Goal: Task Accomplishment & Management: Use online tool/utility

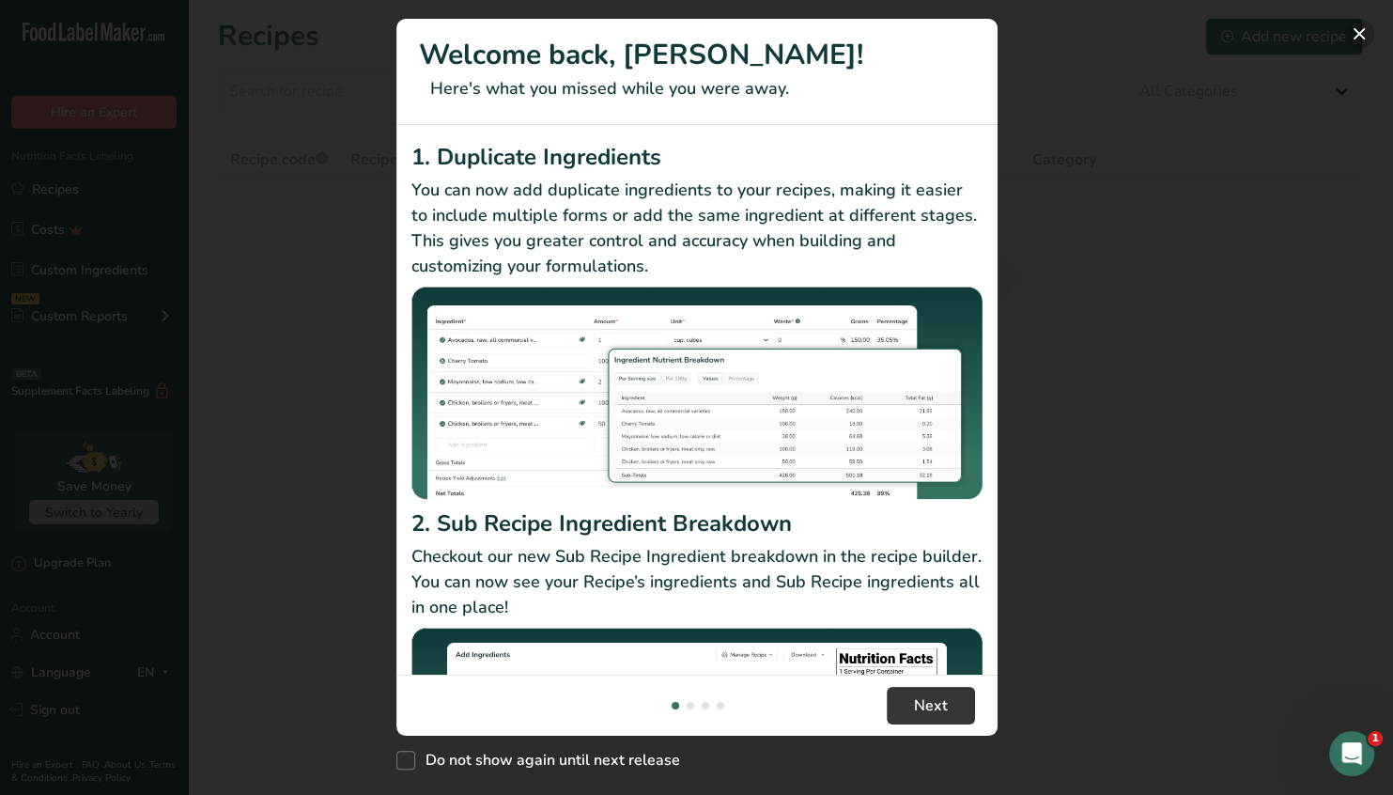
drag, startPoint x: 1355, startPoint y: 31, endPoint x: 1315, endPoint y: 47, distance: 43.4
click at [1355, 31] on button "New Features" at bounding box center [1360, 34] width 30 height 30
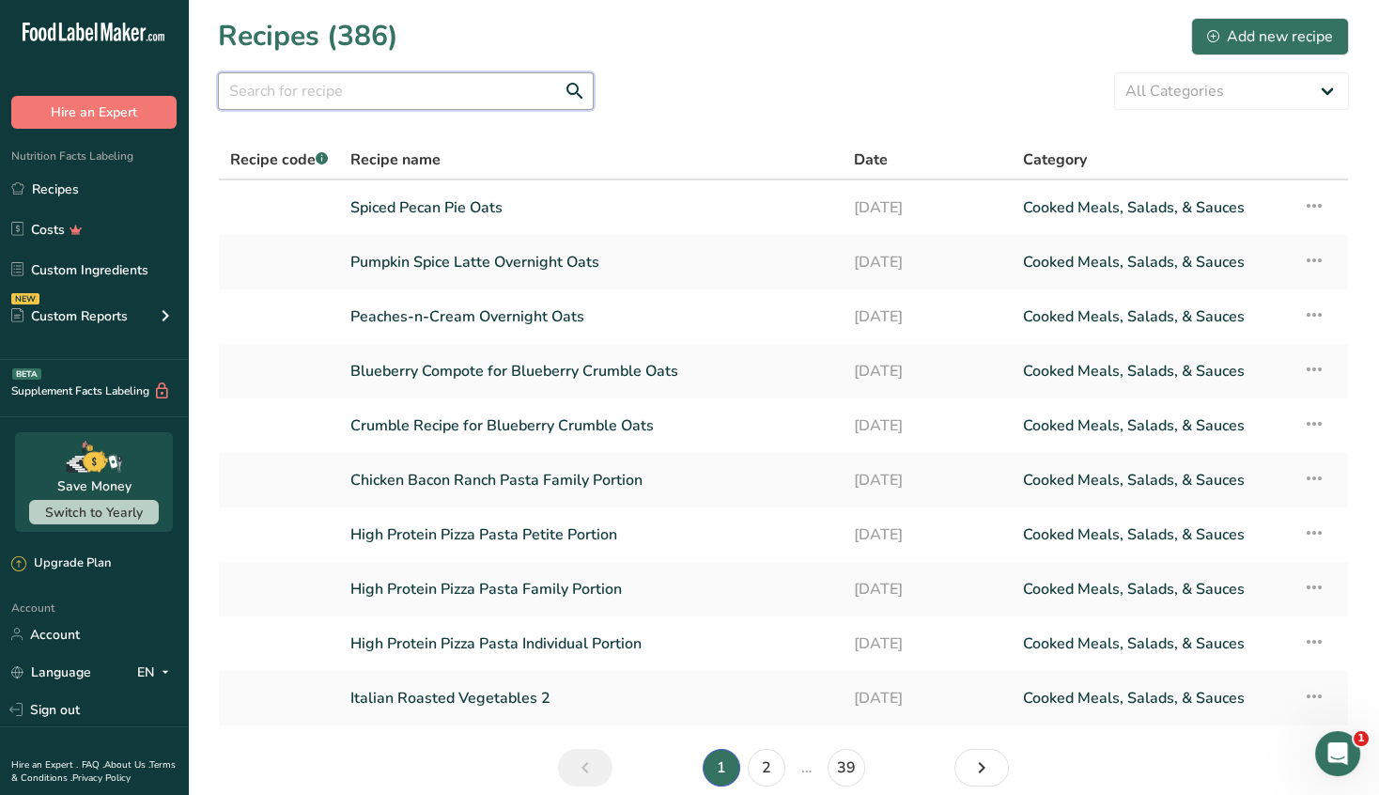
click at [293, 92] on input "text" at bounding box center [406, 91] width 376 height 38
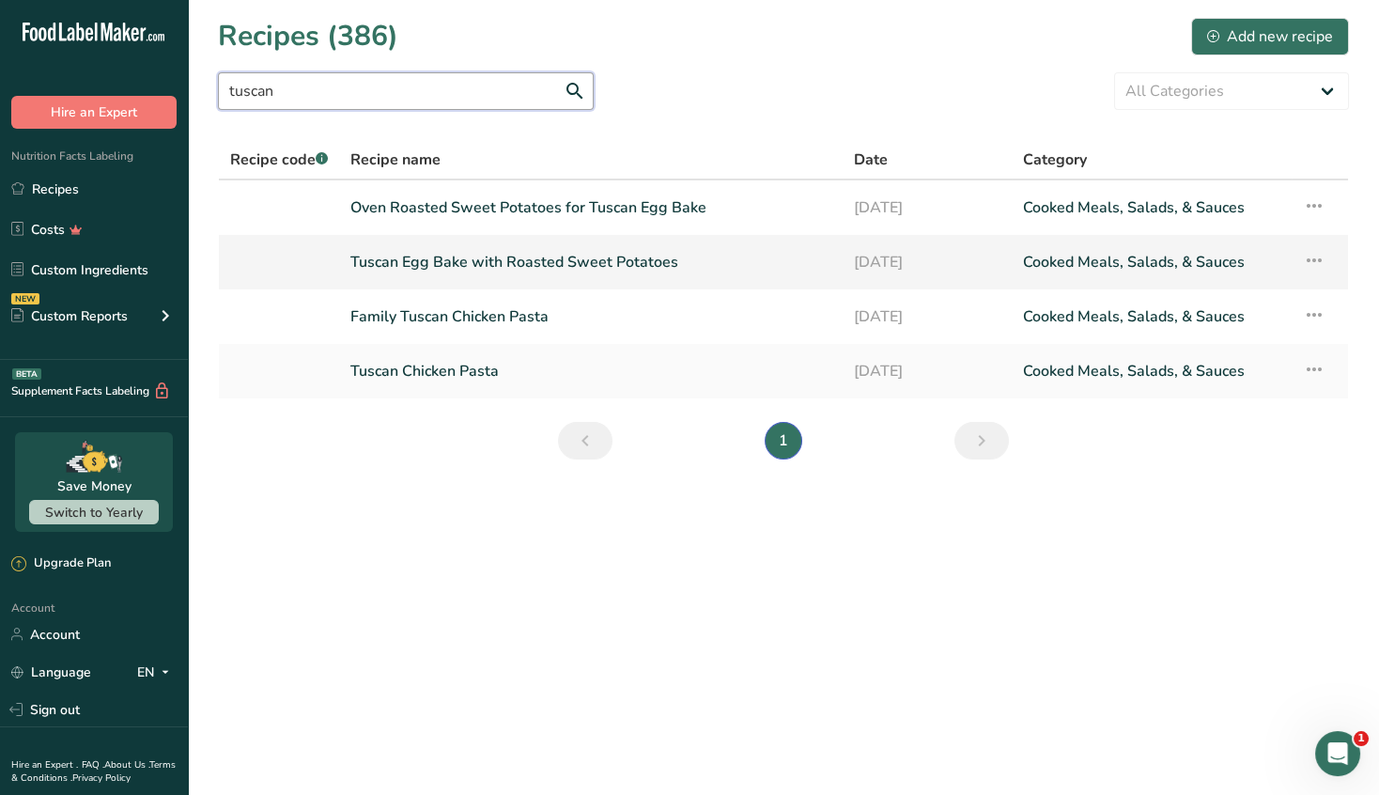
type input "tuscan"
click at [545, 263] on link "Tuscan Egg Bake with Roasted Sweet Potatoes" at bounding box center [590, 261] width 481 height 39
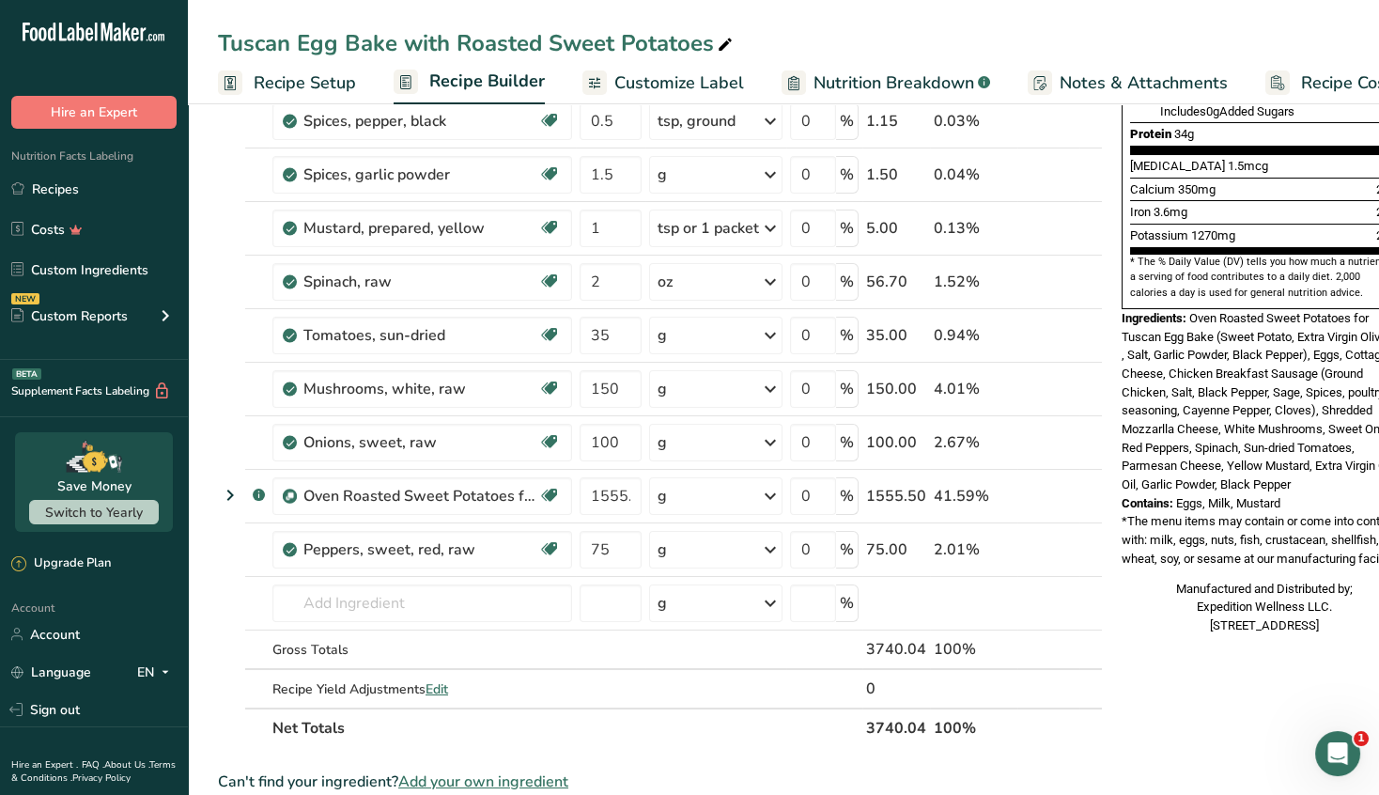
scroll to position [187, 0]
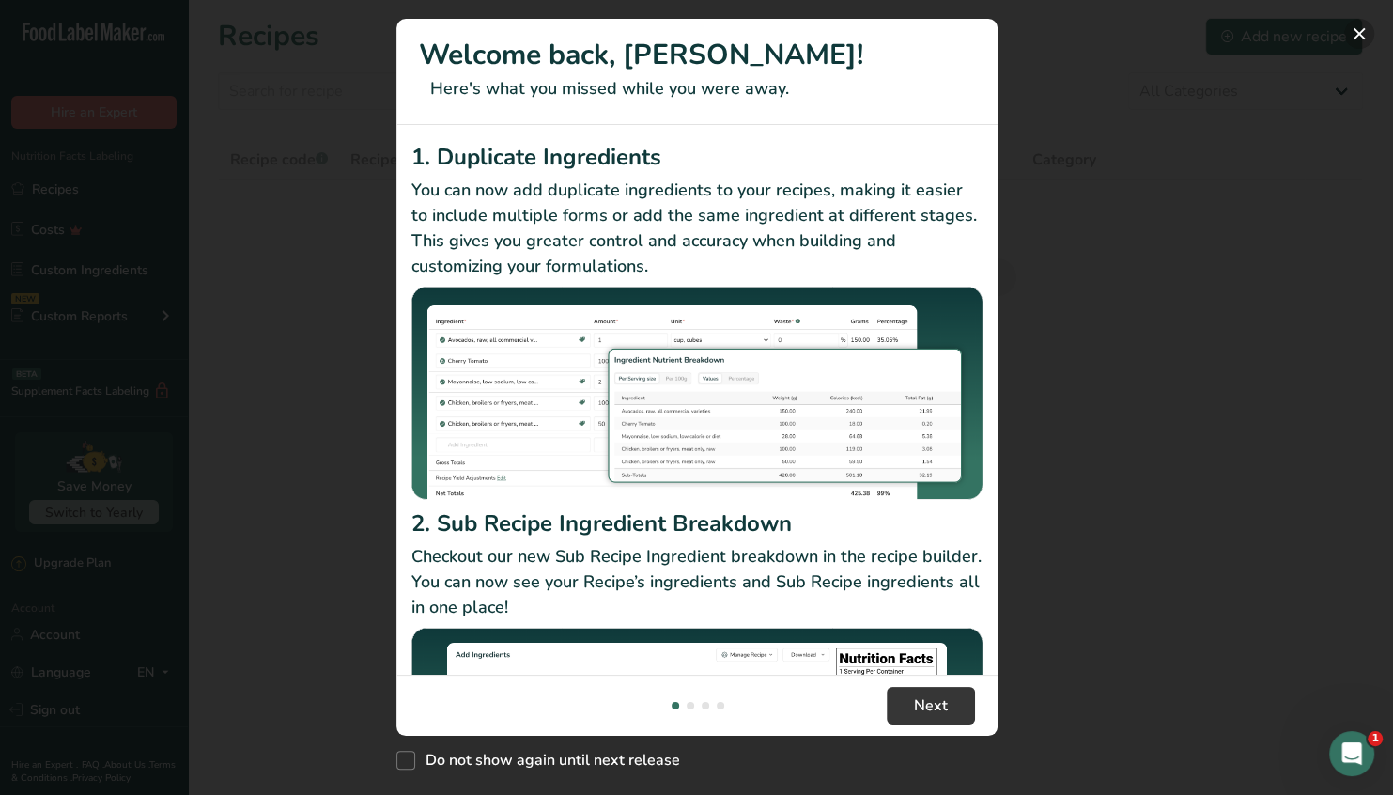
click at [1358, 29] on button "New Features" at bounding box center [1360, 34] width 30 height 30
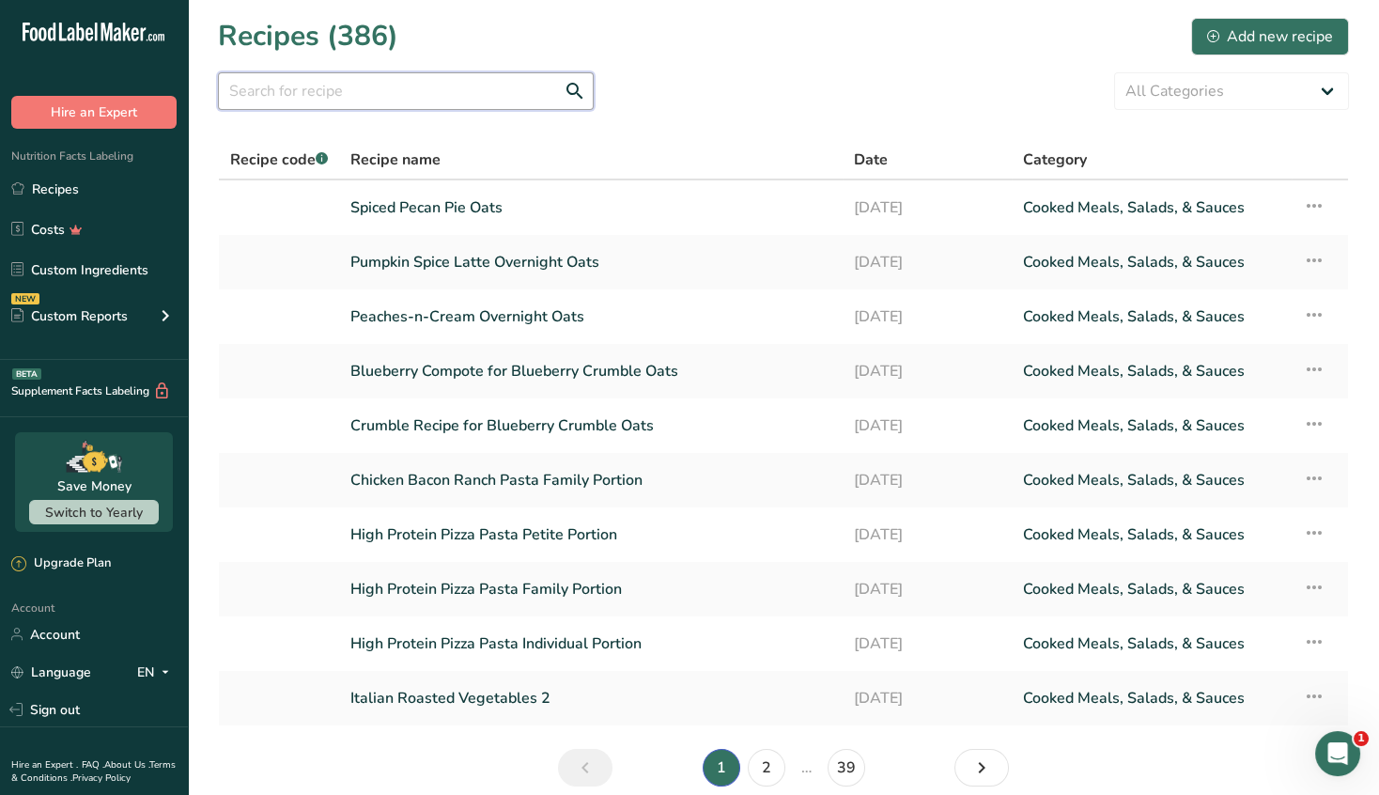
click at [312, 92] on input "text" at bounding box center [406, 91] width 376 height 38
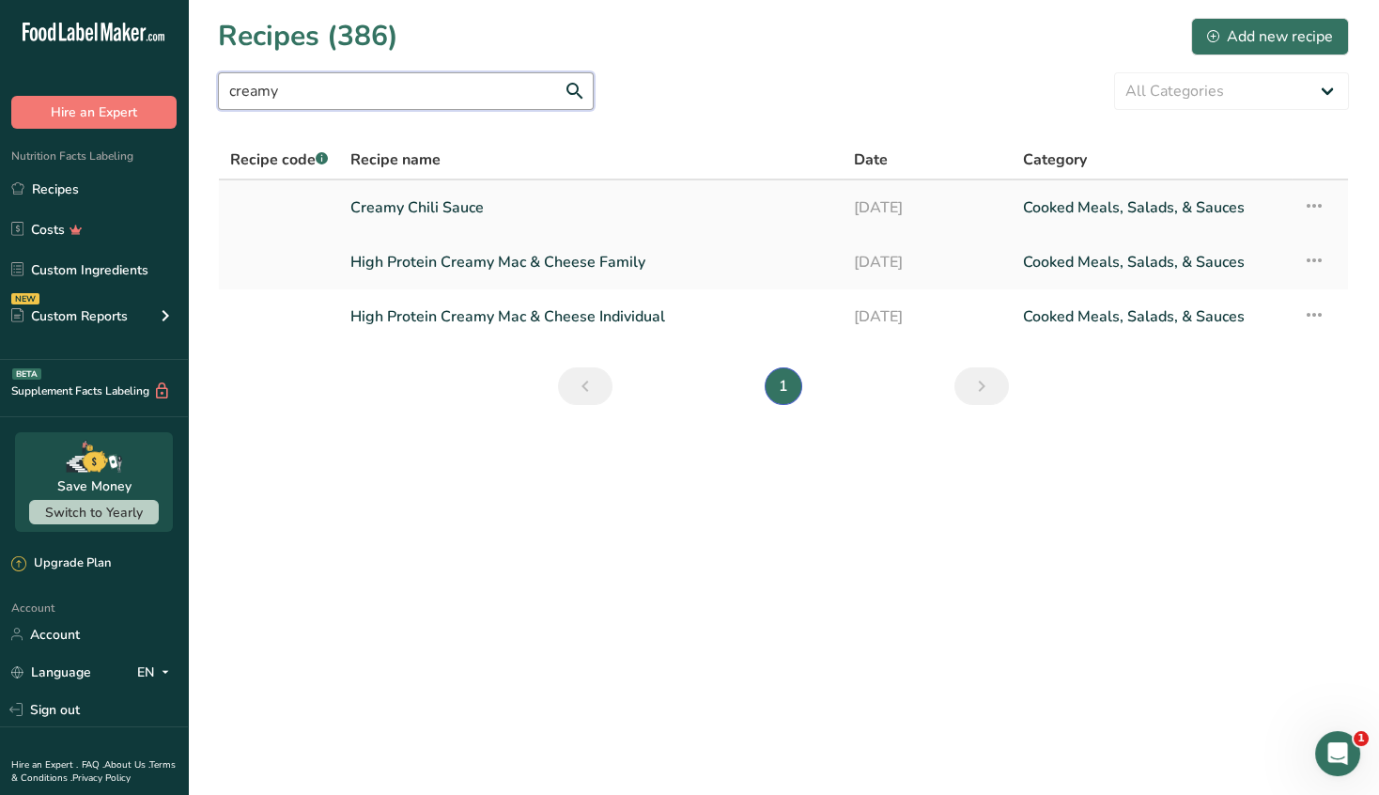
type input "creamy"
click at [429, 213] on link "Creamy Chili Sauce" at bounding box center [590, 207] width 481 height 39
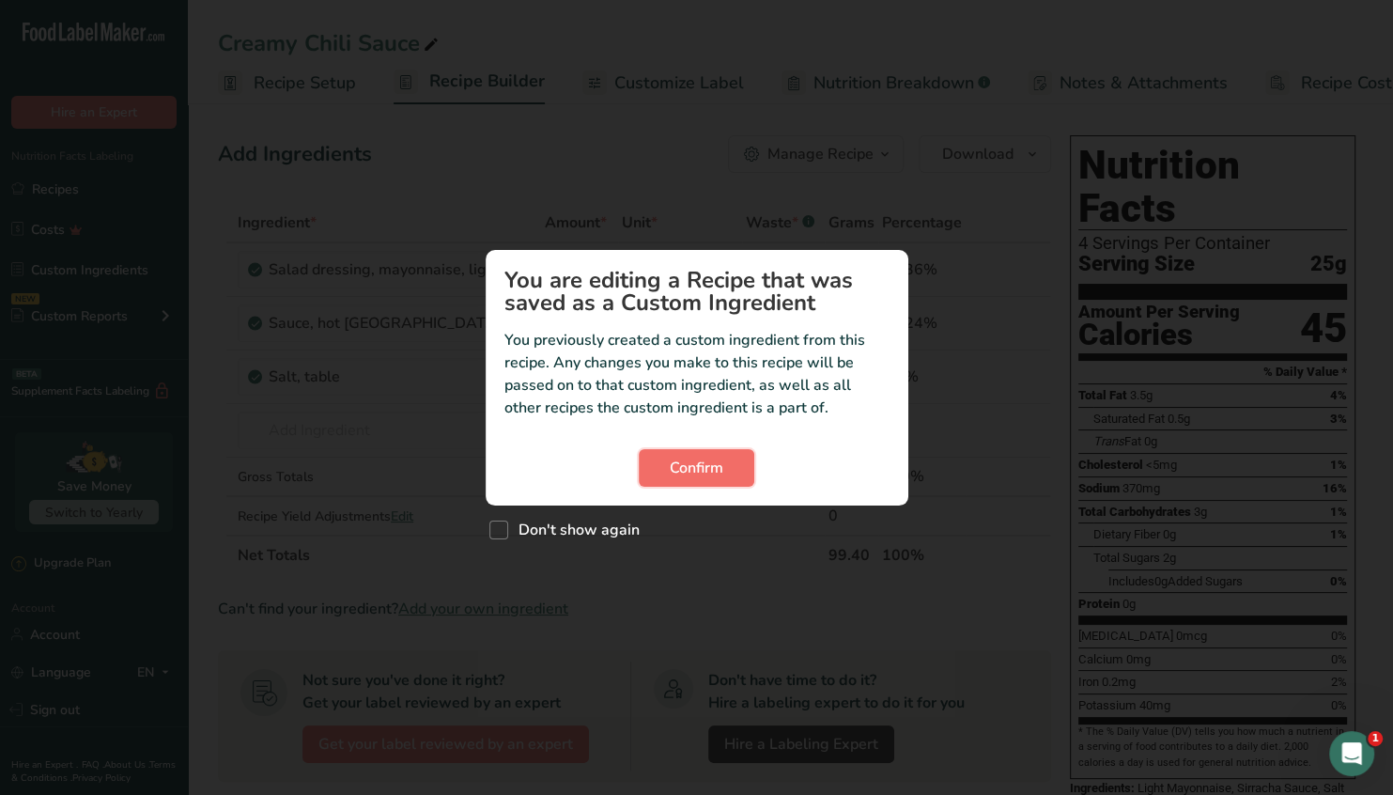
click at [695, 466] on span "Confirm" at bounding box center [697, 468] width 54 height 23
